Goal: Task Accomplishment & Management: Manage account settings

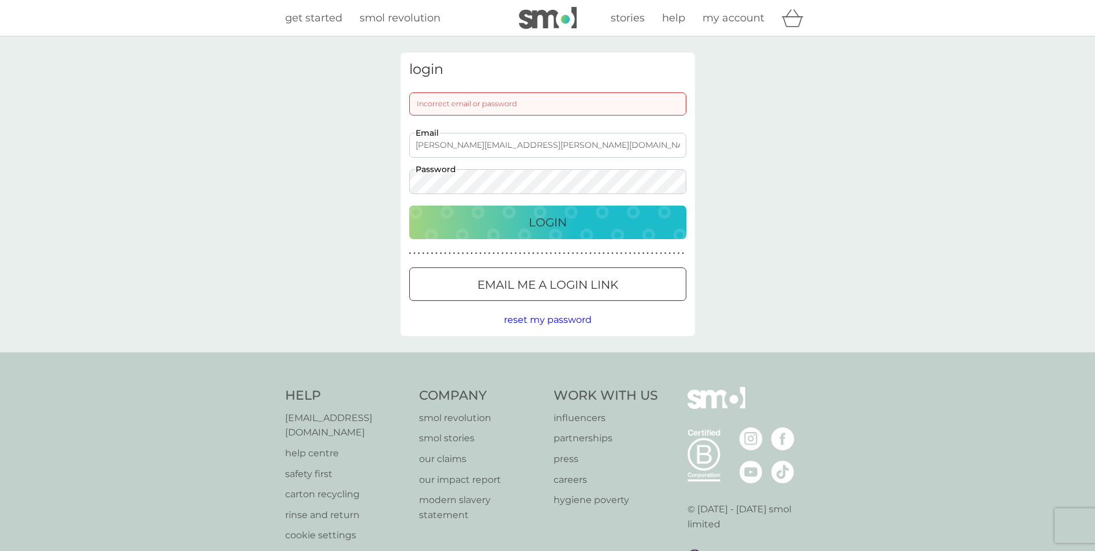
click at [390, 178] on div "login Incorrect email or password [PERSON_NAME][EMAIL_ADDRESS][PERSON_NAME][DOM…" at bounding box center [547, 194] width 1095 height 316
click at [546, 216] on p "Login" at bounding box center [548, 222] width 38 height 18
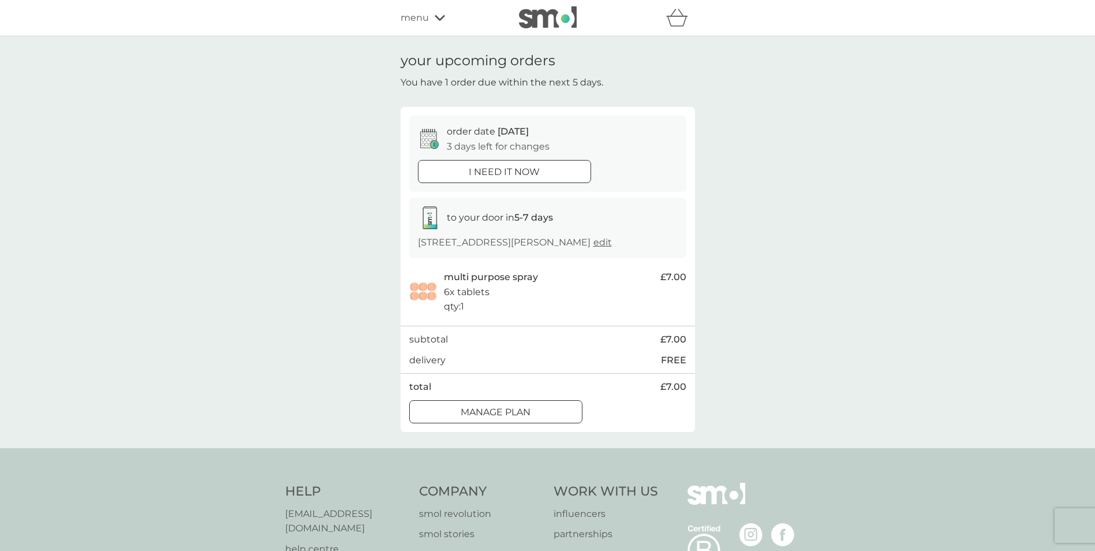
click at [492, 418] on div at bounding box center [496, 412] width 42 height 12
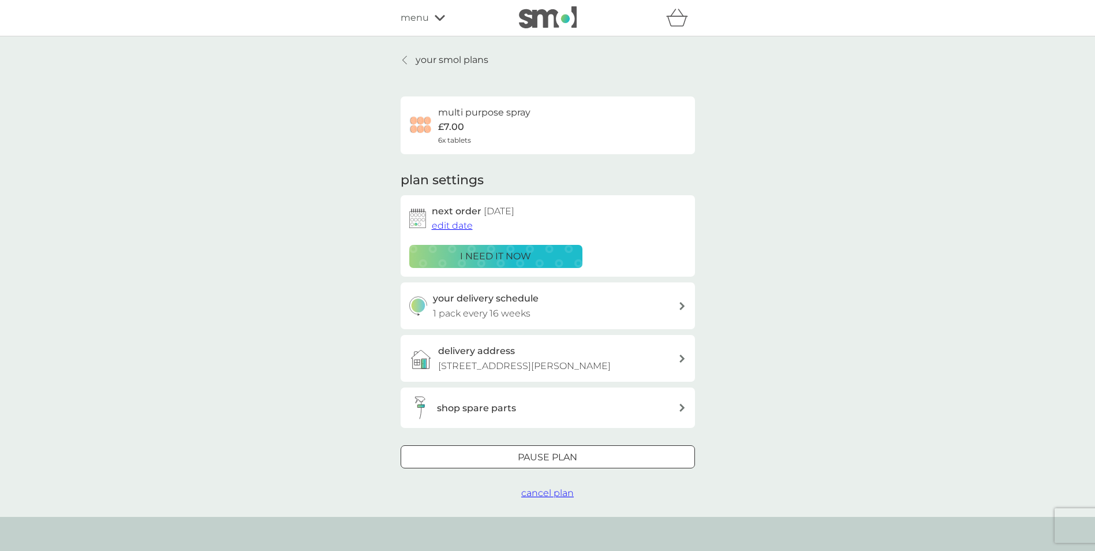
click at [519, 465] on p "Pause plan" at bounding box center [547, 457] width 59 height 15
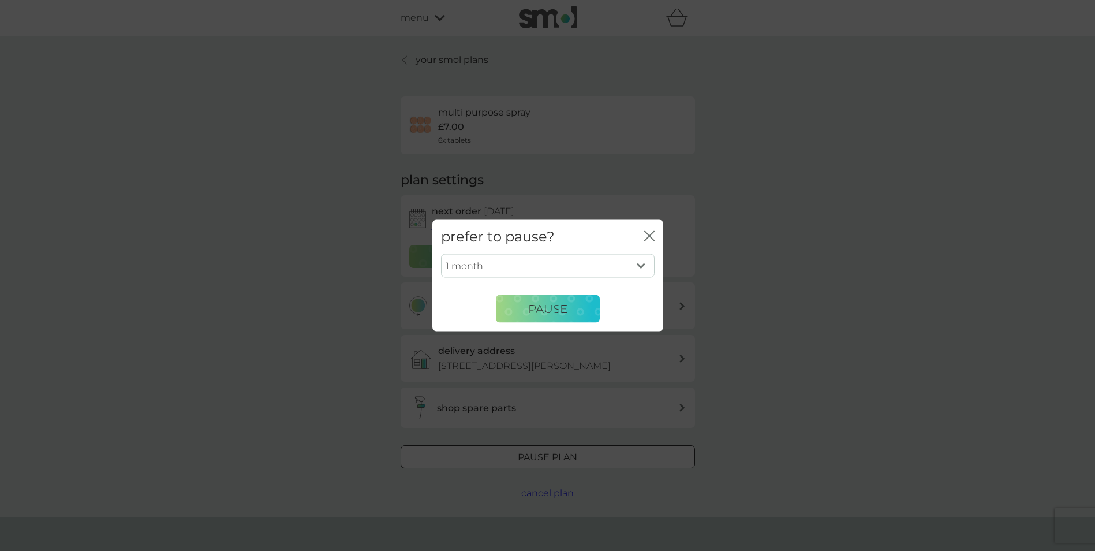
click at [644, 264] on select "1 month 2 months 3 months 4 months 5 months 6 months" at bounding box center [548, 265] width 214 height 24
select select "2"
click at [441, 253] on select "1 month 2 months 3 months 4 months 5 months 6 months" at bounding box center [548, 265] width 214 height 24
click at [537, 304] on span "Pause" at bounding box center [547, 308] width 39 height 14
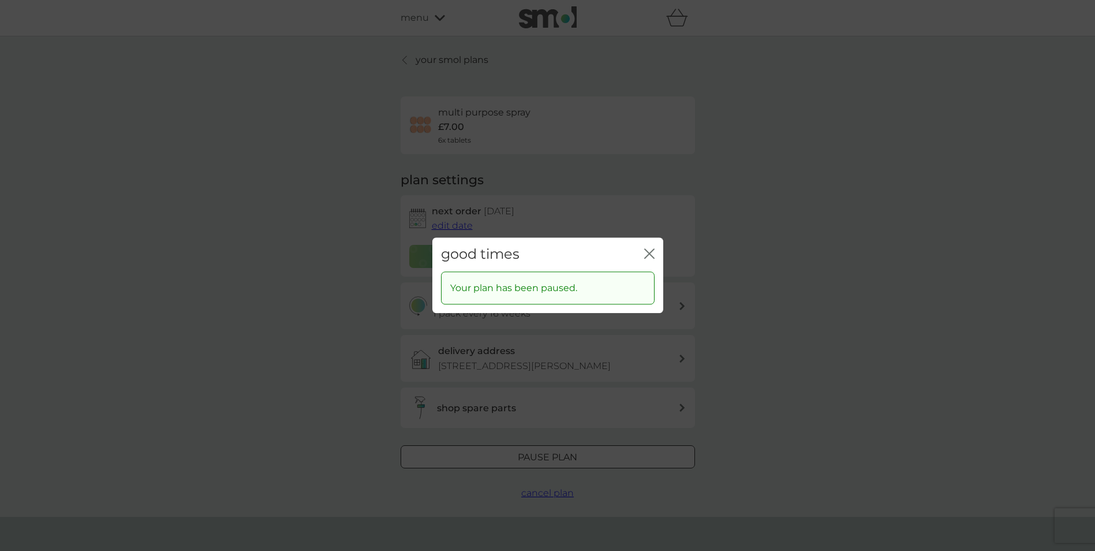
click at [653, 253] on icon "close" at bounding box center [649, 253] width 10 height 10
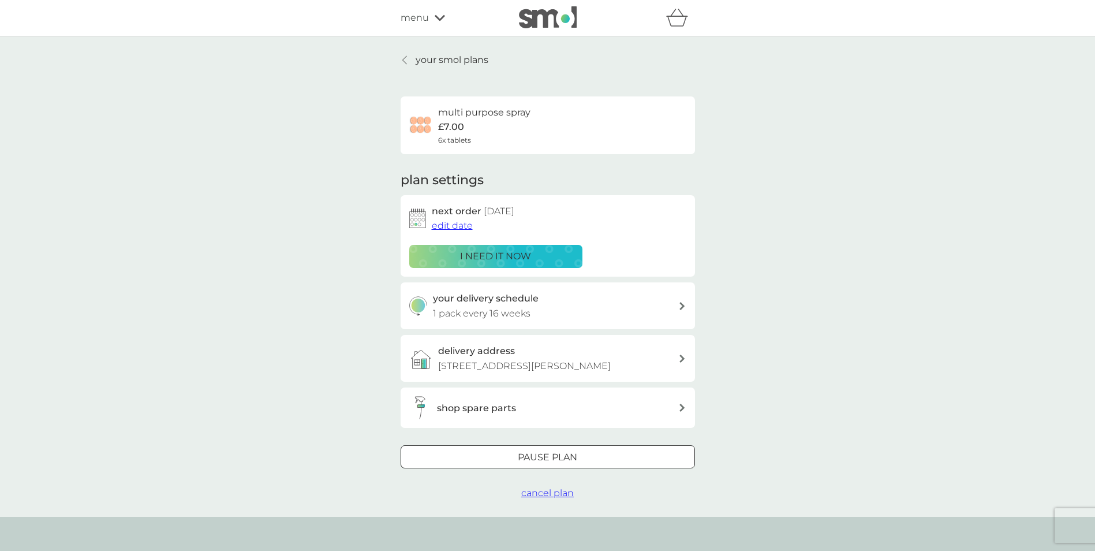
click at [465, 59] on p "your smol plans" at bounding box center [452, 60] width 73 height 15
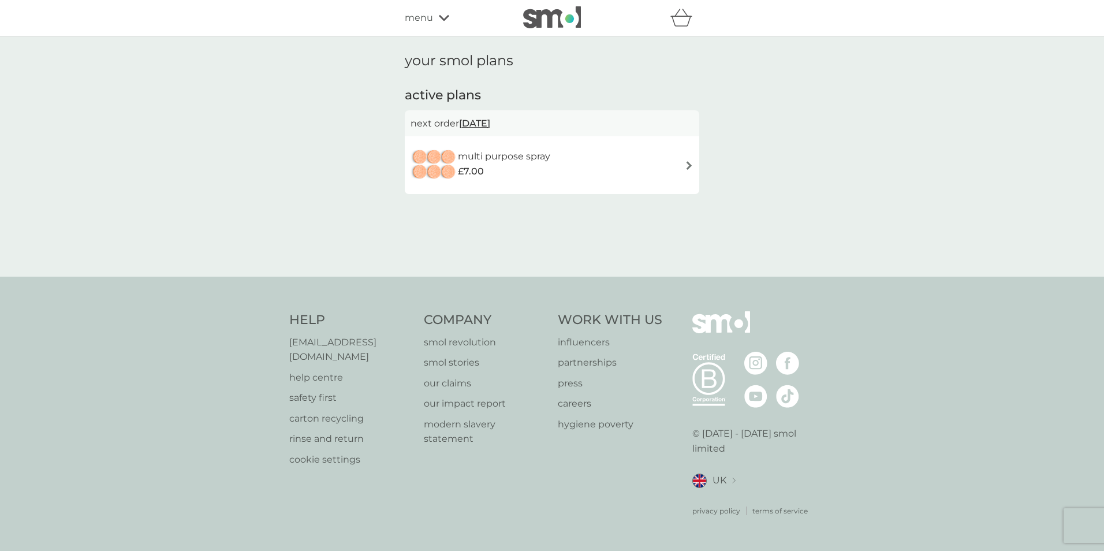
click at [436, 14] on div "menu" at bounding box center [454, 17] width 98 height 15
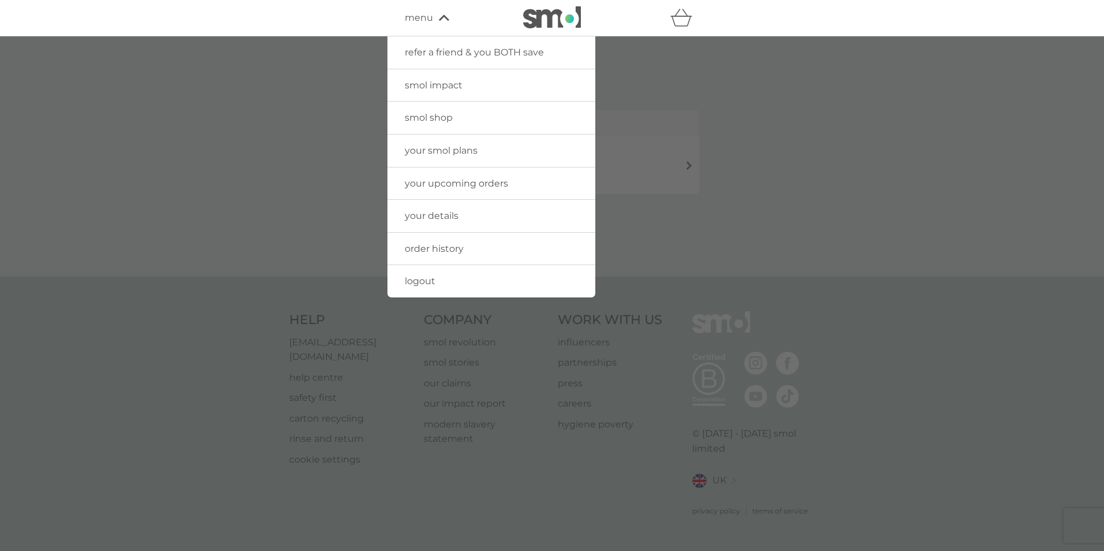
click at [424, 121] on span "smol shop" at bounding box center [429, 117] width 48 height 11
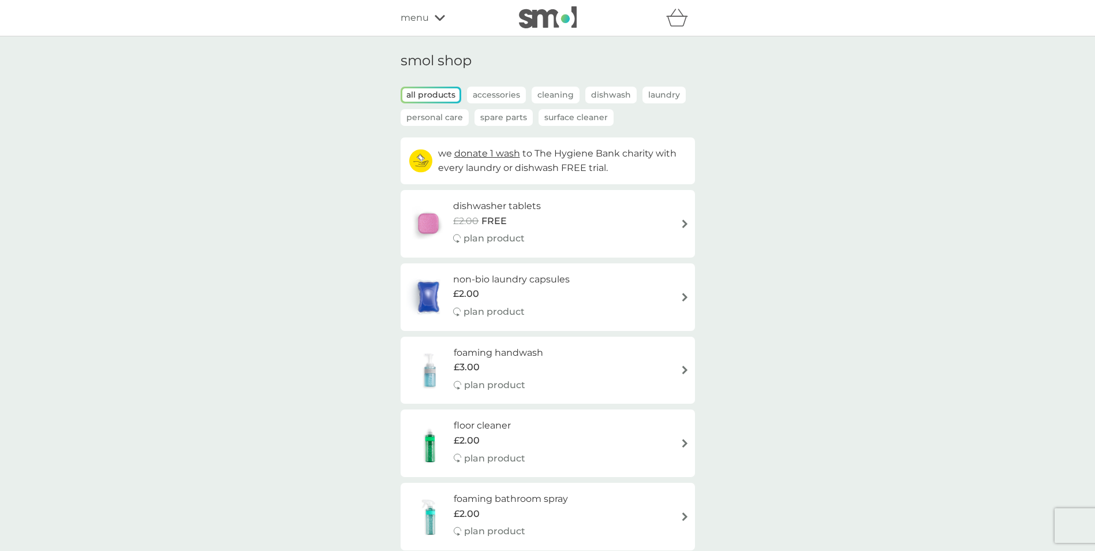
click at [527, 9] on img at bounding box center [548, 17] width 58 height 22
